Goal: Information Seeking & Learning: Learn about a topic

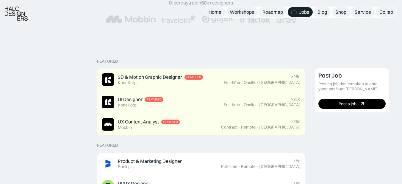
scroll to position [210, 0]
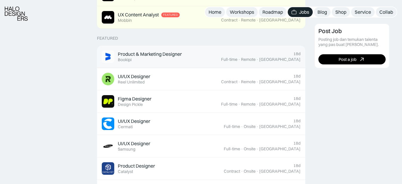
click at [163, 52] on div "Product & Marketing Designer" at bounding box center [150, 54] width 64 height 6
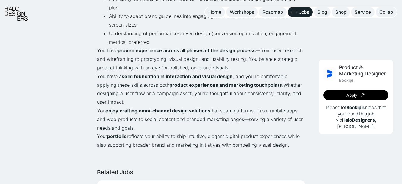
scroll to position [455, 0]
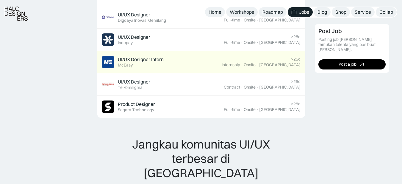
scroll to position [610, 0]
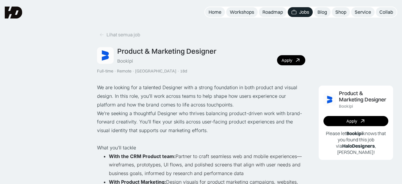
click at [236, 83] on p "We are looking for a talented Designer with a strong foundation in both product…" at bounding box center [201, 96] width 208 height 26
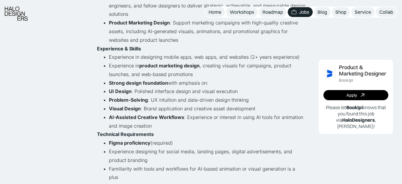
scroll to position [281, 0]
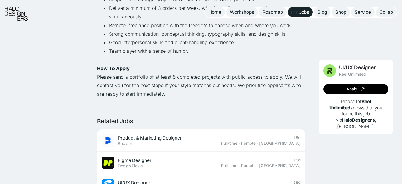
scroll to position [296, 0]
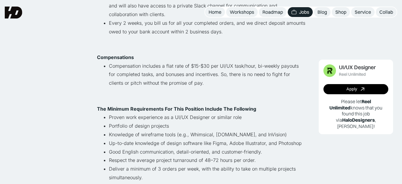
click at [138, 112] on p "The Minimum Requirements For This Position Include The Following" at bounding box center [201, 108] width 208 height 9
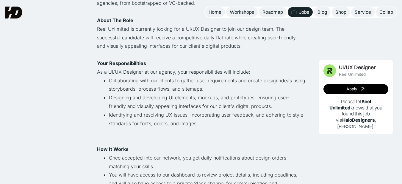
scroll to position [105, 0]
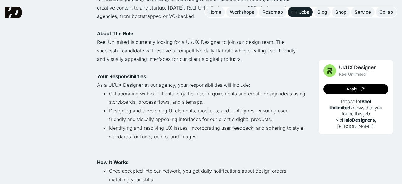
click at [213, 112] on li "Designing and developing UI elements, mockups, and prototypes, ensuring user-fr…" at bounding box center [207, 114] width 196 height 17
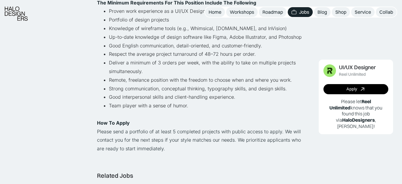
scroll to position [403, 0]
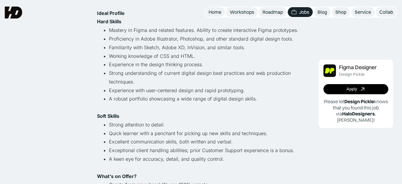
scroll to position [270, 0]
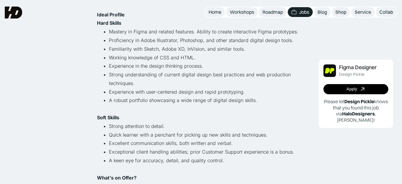
click at [175, 51] on li "Familiarity with Sketch, Adobe XD, InVision, and similar tools." at bounding box center [207, 49] width 196 height 9
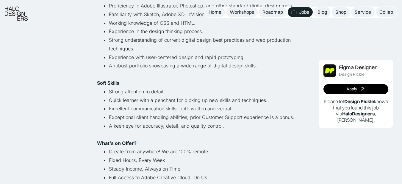
scroll to position [306, 0]
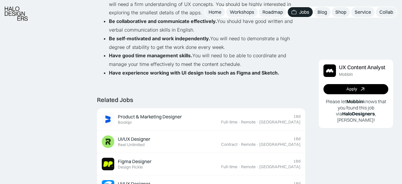
scroll to position [430, 0]
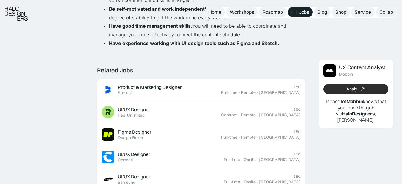
click at [362, 87] on icon at bounding box center [362, 89] width 9 height 9
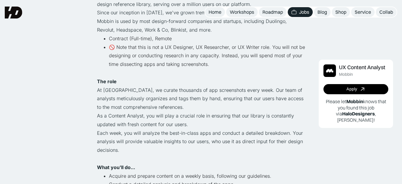
scroll to position [0, 0]
